Goal: Task Accomplishment & Management: Complete application form

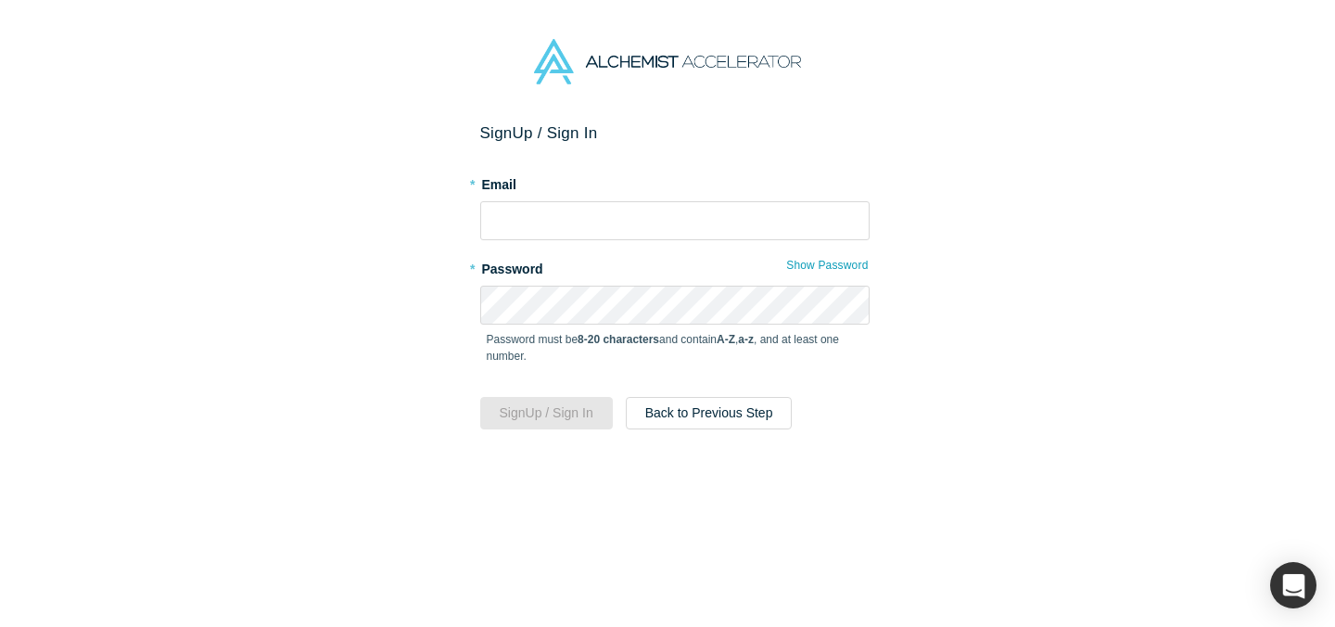
click at [705, 134] on h2 "Sign Up / Sign In" at bounding box center [674, 132] width 389 height 19
click at [588, 217] on input "text" at bounding box center [674, 220] width 389 height 39
type input "[EMAIL_ADDRESS][DOMAIN_NAME]"
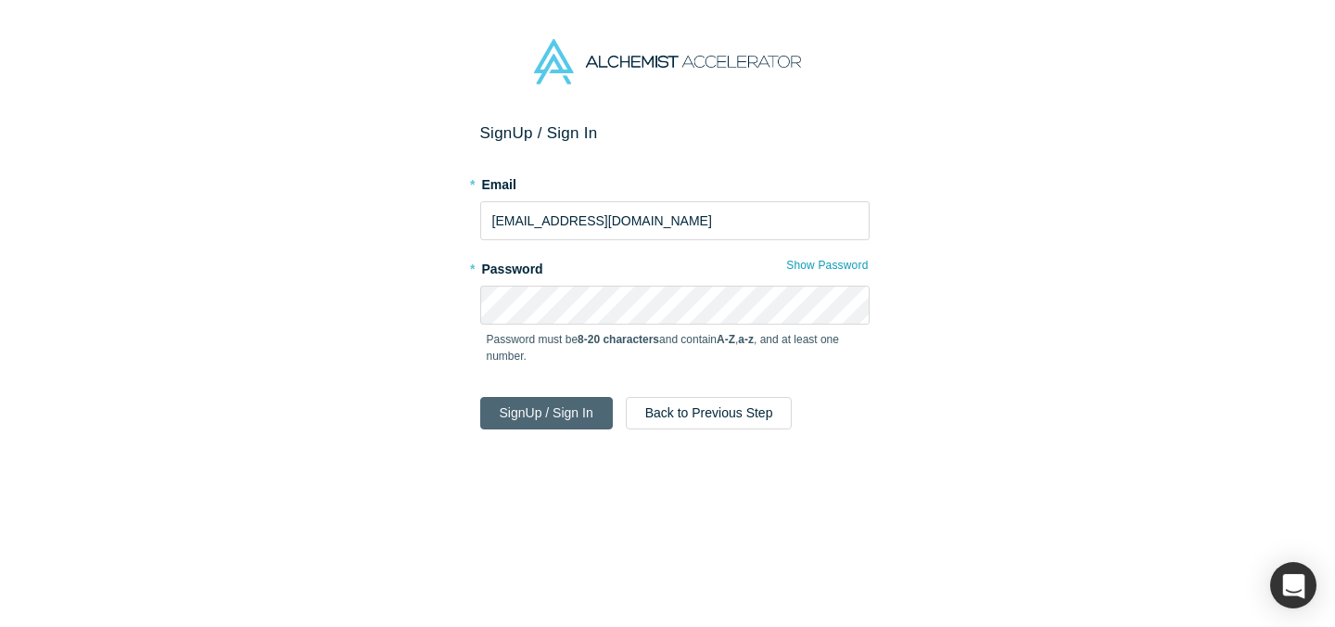
click at [485, 419] on button "Sign Up / Sign In" at bounding box center [546, 413] width 133 height 32
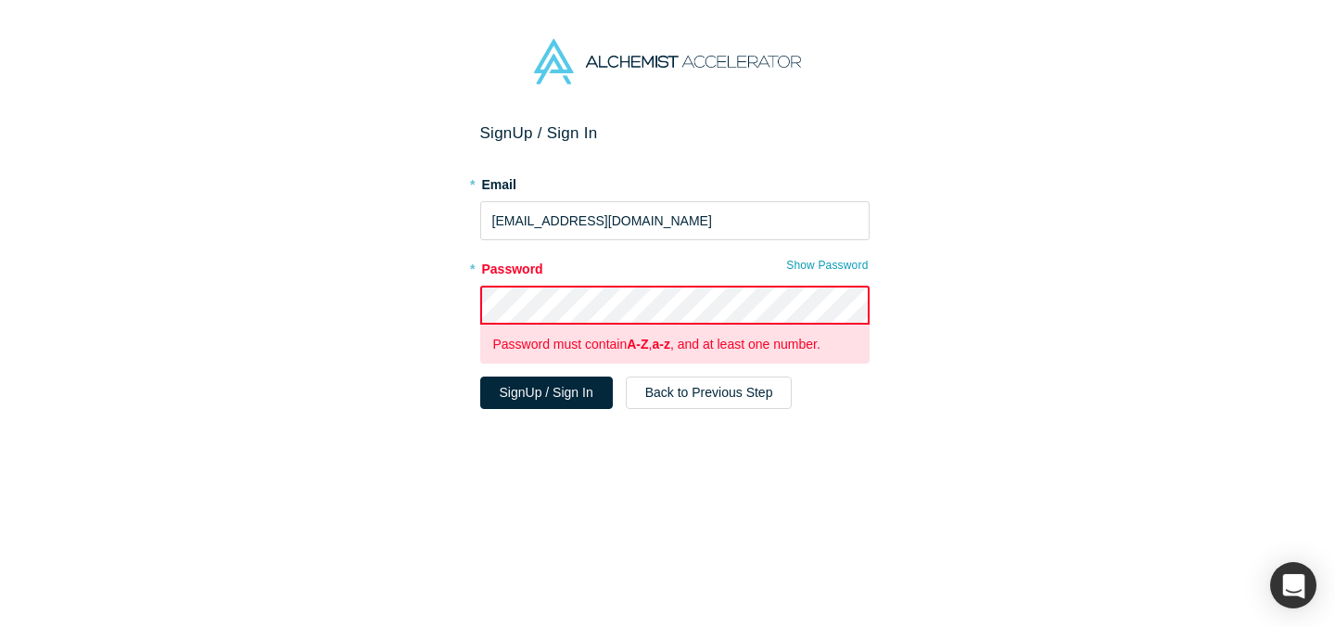
click at [383, 301] on div "Sign Up / Sign In * Email [EMAIL_ADDRESS][DOMAIN_NAME] * Password Show Password…" at bounding box center [674, 381] width 1349 height 517
click at [433, 303] on div "Sign Up / Sign In * Email [EMAIL_ADDRESS][DOMAIN_NAME] * Password Show Password…" at bounding box center [674, 381] width 1349 height 517
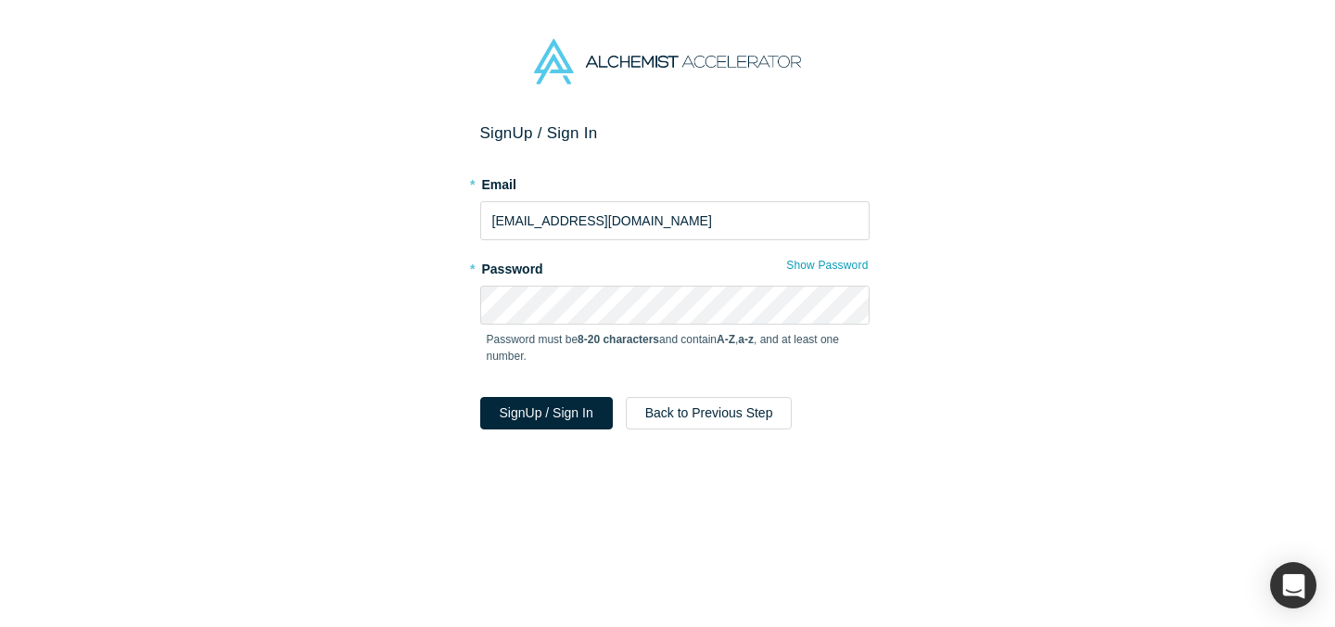
click at [604, 253] on label "* Password" at bounding box center [674, 266] width 389 height 26
click at [529, 421] on button "Sign Up / Sign In" at bounding box center [546, 413] width 133 height 32
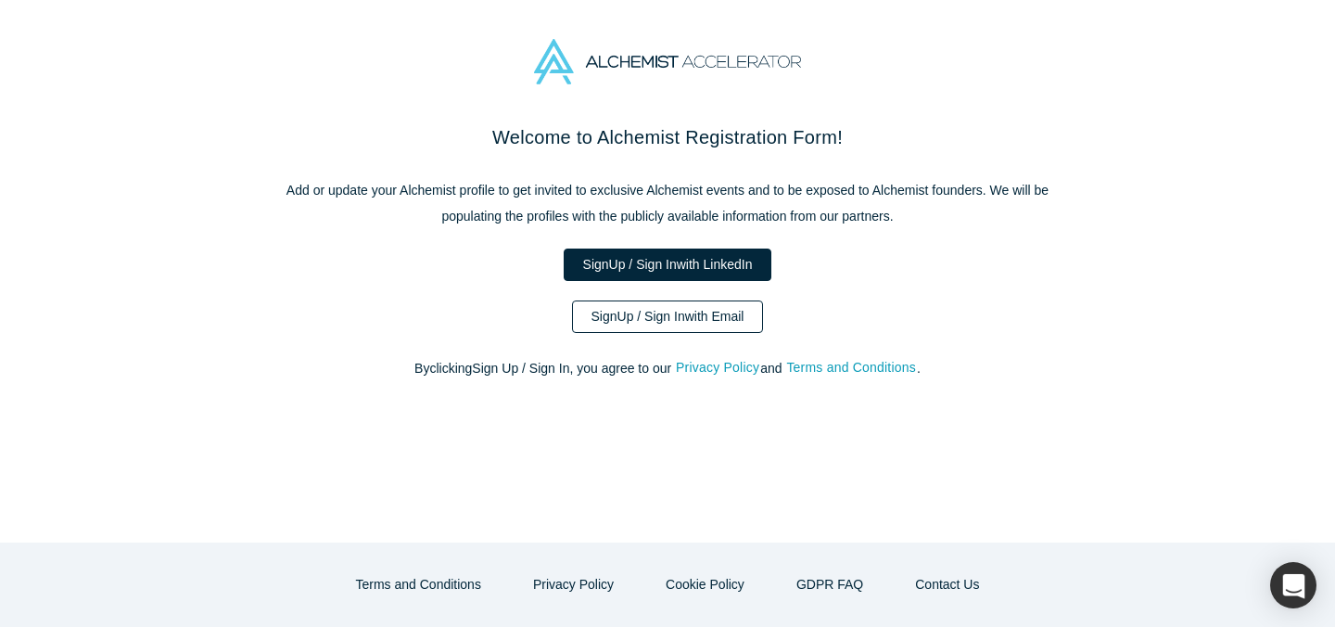
click at [591, 324] on link "Sign Up / Sign In with Email" at bounding box center [668, 316] width 192 height 32
click at [634, 319] on link "Sign Up / Sign In with Email" at bounding box center [668, 316] width 192 height 32
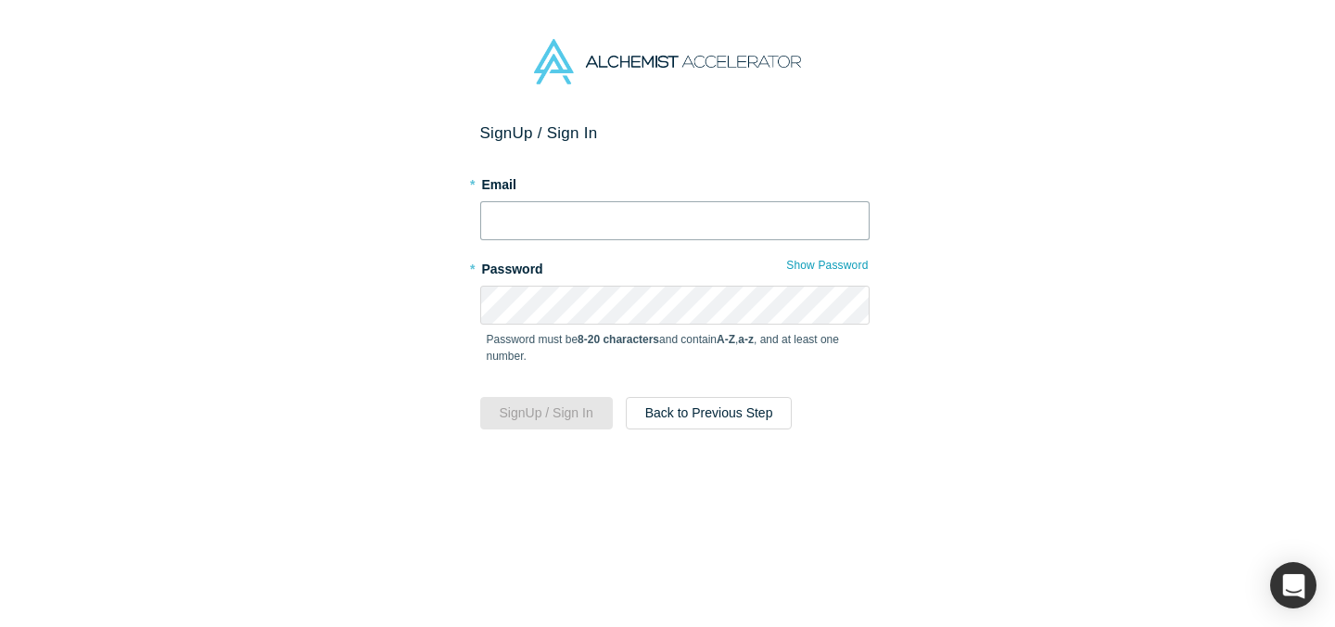
click at [544, 228] on input "text" at bounding box center [674, 220] width 389 height 39
type input "[EMAIL_ADDRESS][DOMAIN_NAME]"
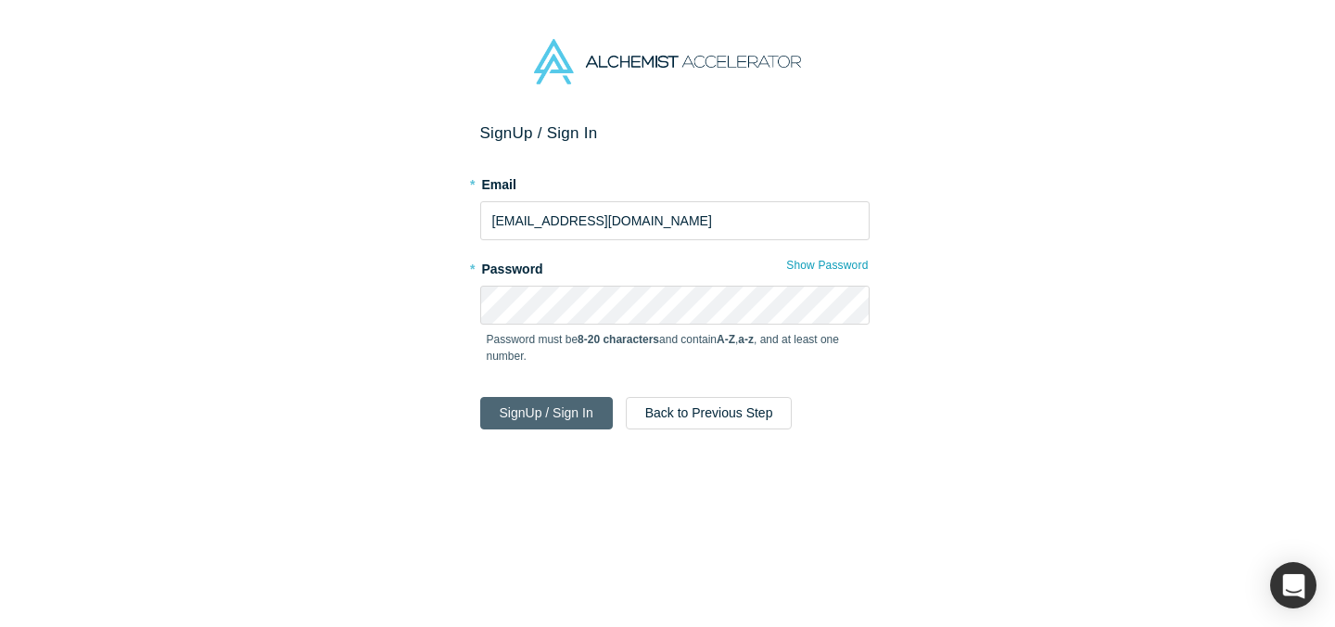
click at [503, 414] on button "Sign Up / Sign In" at bounding box center [546, 413] width 133 height 32
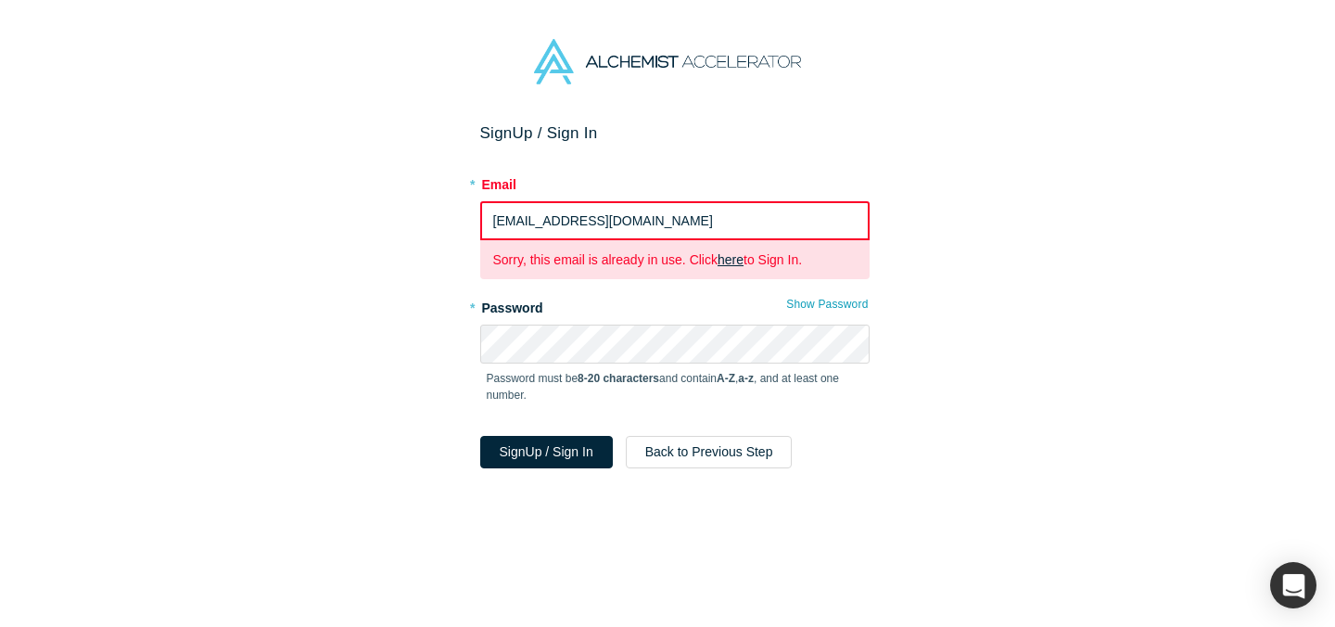
click at [729, 257] on link "here" at bounding box center [731, 259] width 26 height 15
